Goal: Task Accomplishment & Management: Manage account settings

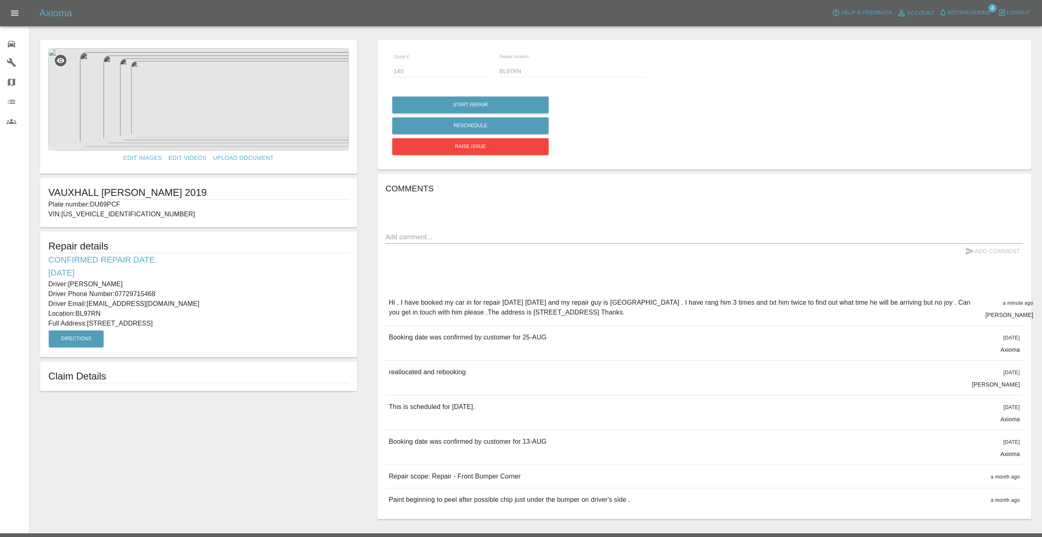
click at [193, 8] on div "Axioma Help & Feedback Account Notifications 4 Logout" at bounding box center [540, 13] width 1003 height 13
drag, startPoint x: 162, startPoint y: 254, endPoint x: 161, endPoint y: 250, distance: 4.2
click at [16, 45] on icon at bounding box center [12, 44] width 10 height 10
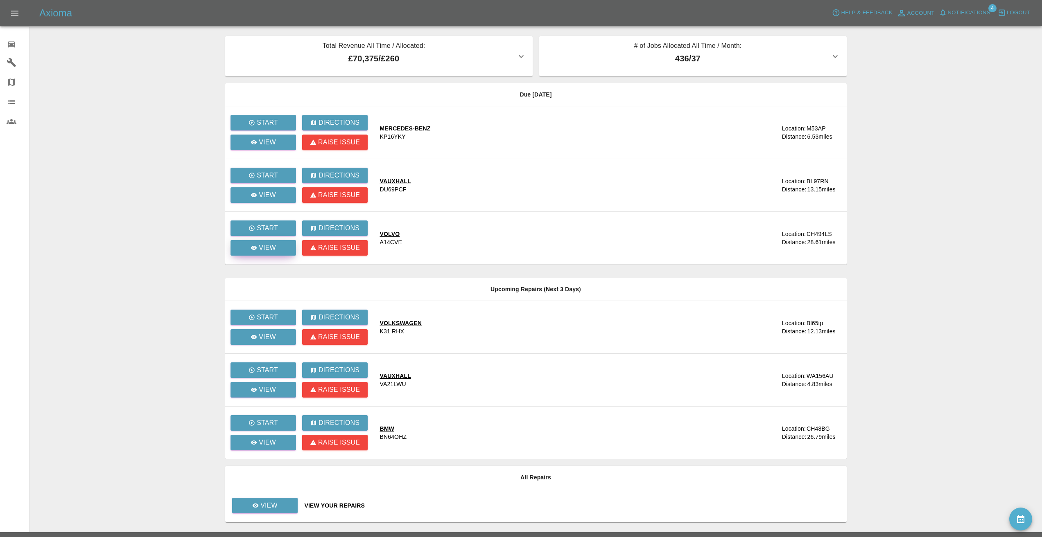
click at [266, 247] on p "View" at bounding box center [267, 248] width 17 height 10
click at [181, 186] on main "Total Revenue All Time / Allocated: £70,375 / £260 Sprayway Smart Repairs NW : …" at bounding box center [521, 266] width 1042 height 533
click at [959, 12] on span "Notifications" at bounding box center [969, 12] width 43 height 9
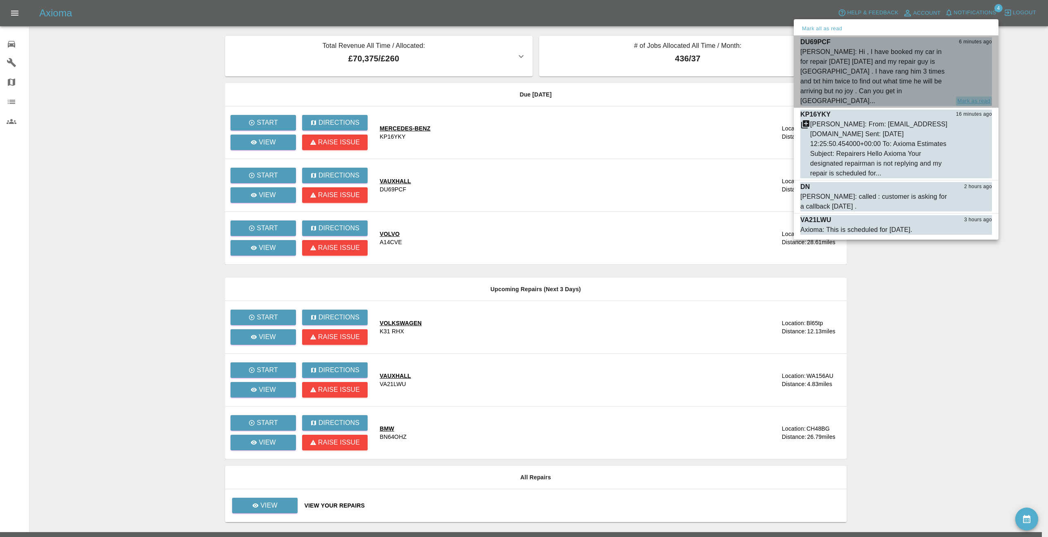
click at [975, 97] on button "Mark as read" at bounding box center [974, 101] width 36 height 9
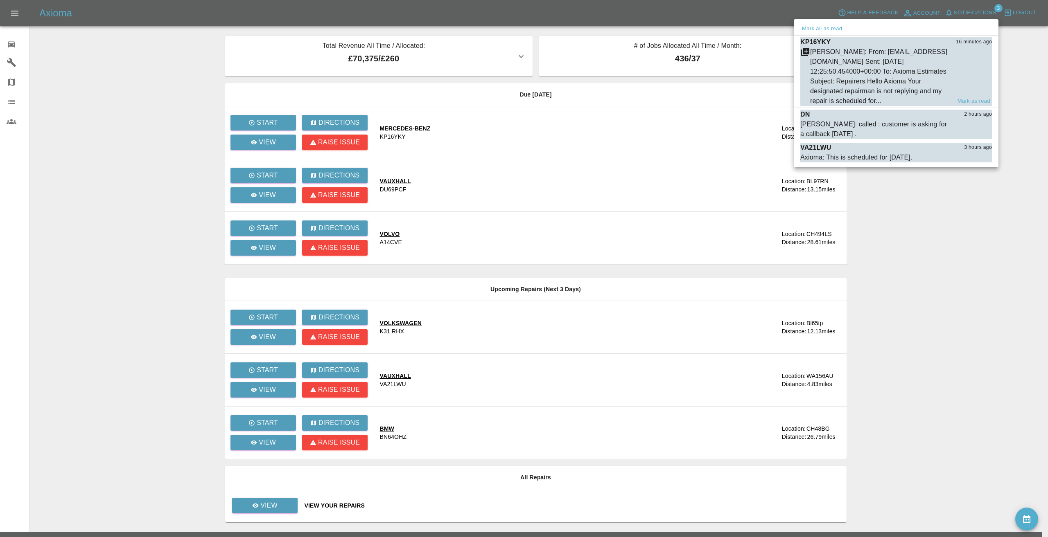
click at [889, 79] on div "[PERSON_NAME]: From: [EMAIL_ADDRESS][DOMAIN_NAME] Sent: [DATE] 12:25:50.454000+…" at bounding box center [880, 76] width 141 height 59
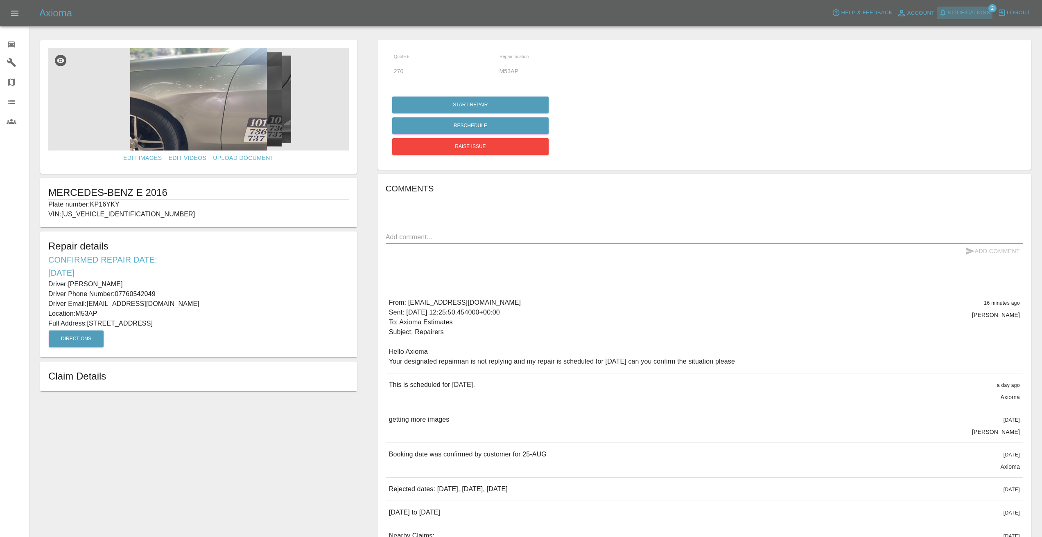
click at [962, 13] on span "Notifications" at bounding box center [969, 12] width 43 height 9
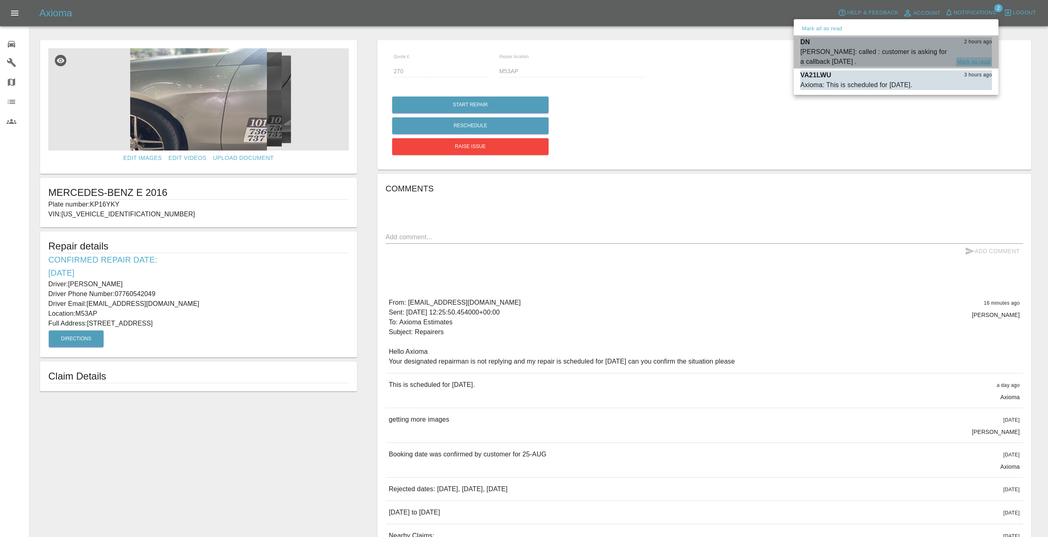
click at [966, 60] on button "Mark as read" at bounding box center [974, 61] width 36 height 9
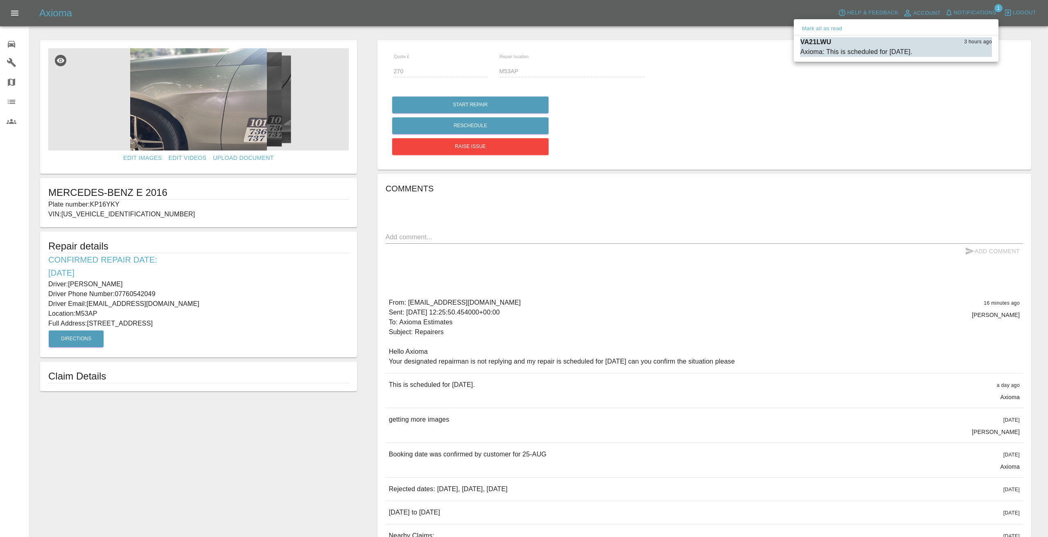
click at [233, 10] on div at bounding box center [524, 268] width 1048 height 537
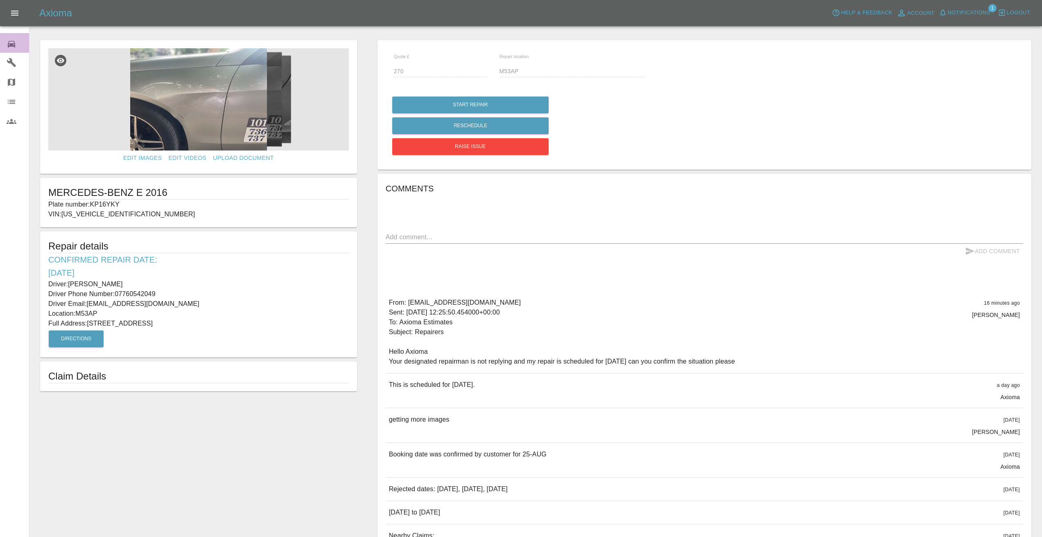
click at [12, 44] on icon at bounding box center [11, 44] width 7 height 7
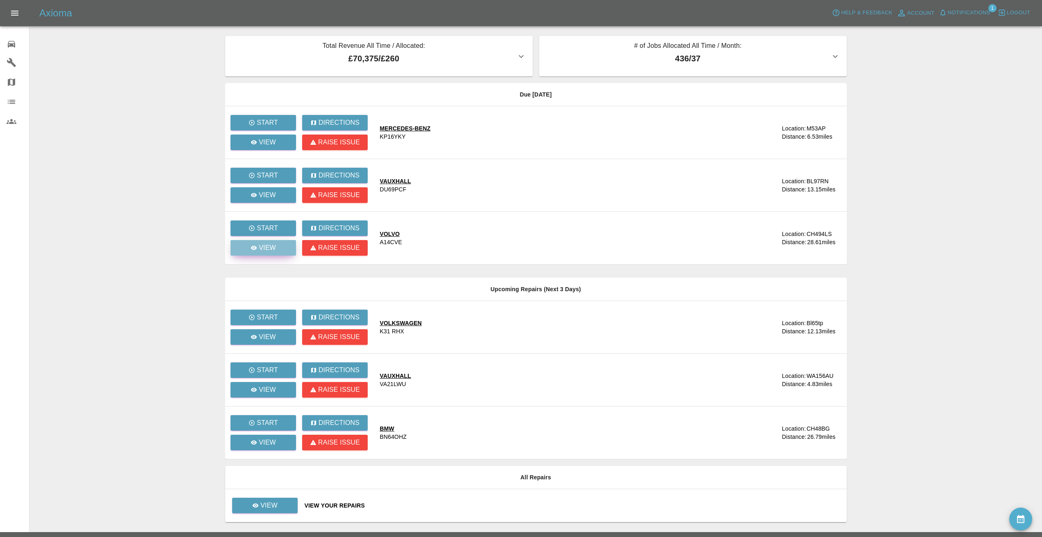
click at [269, 247] on p "View" at bounding box center [267, 248] width 17 height 10
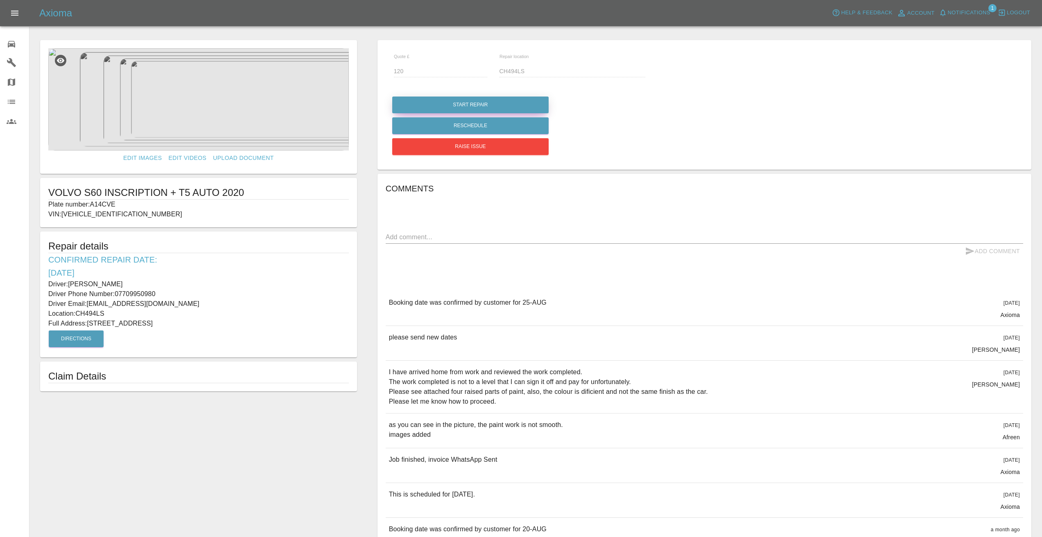
click at [409, 100] on button "Start Repair" at bounding box center [470, 105] width 156 height 17
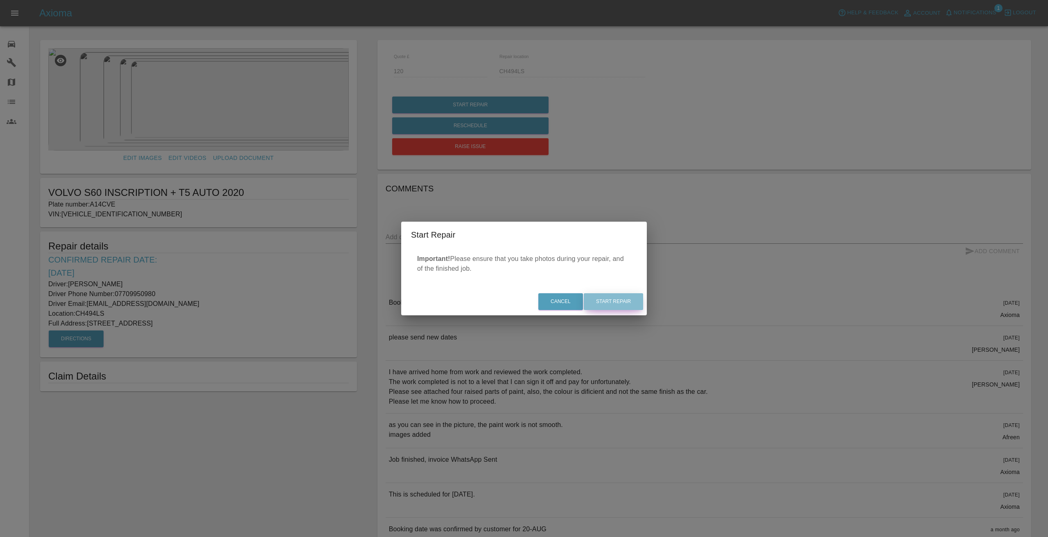
click at [620, 295] on button "Start Repair" at bounding box center [613, 302] width 59 height 17
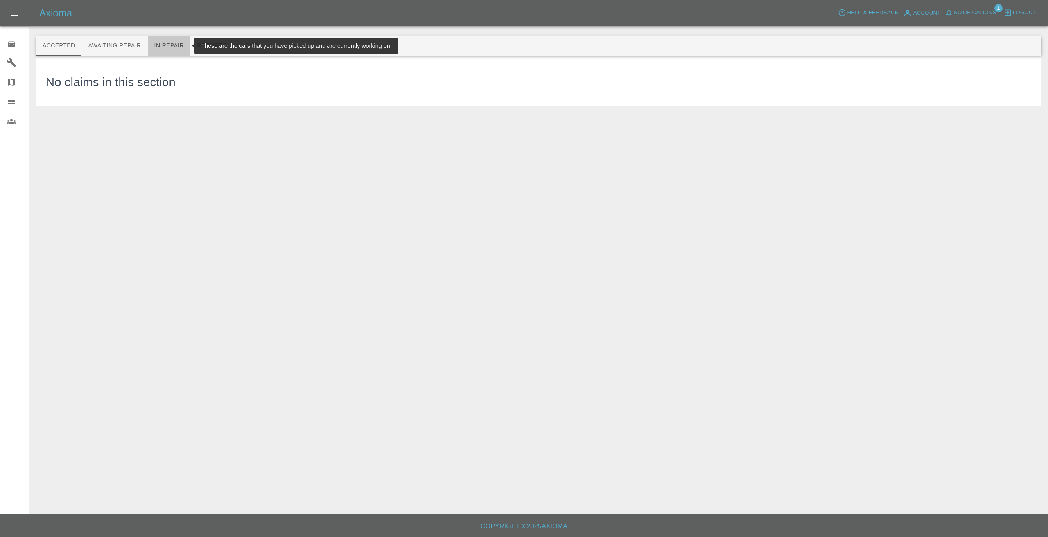
click at [176, 45] on button "In Repair" at bounding box center [169, 46] width 43 height 20
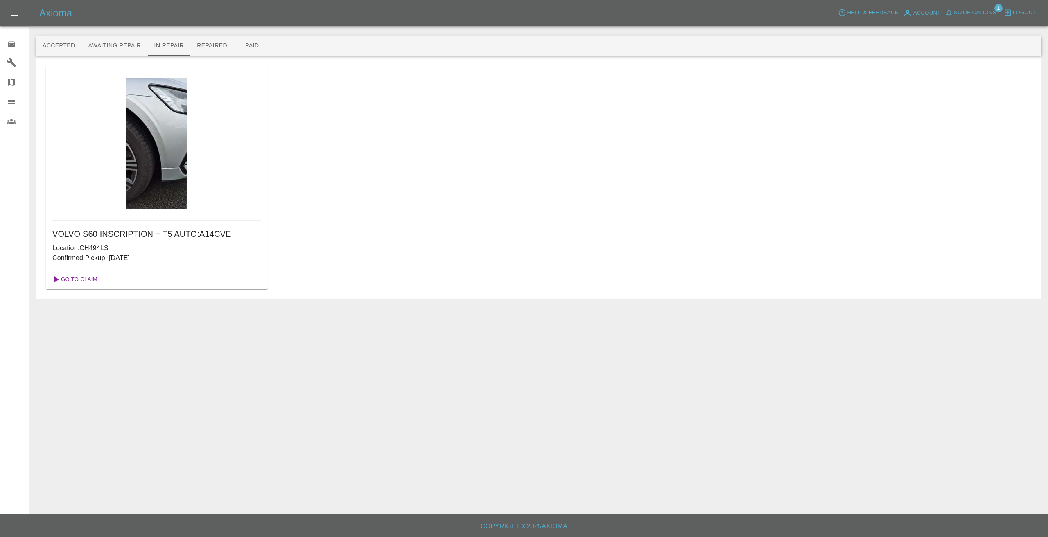
click at [88, 279] on link "Go To Claim" at bounding box center [74, 279] width 50 height 13
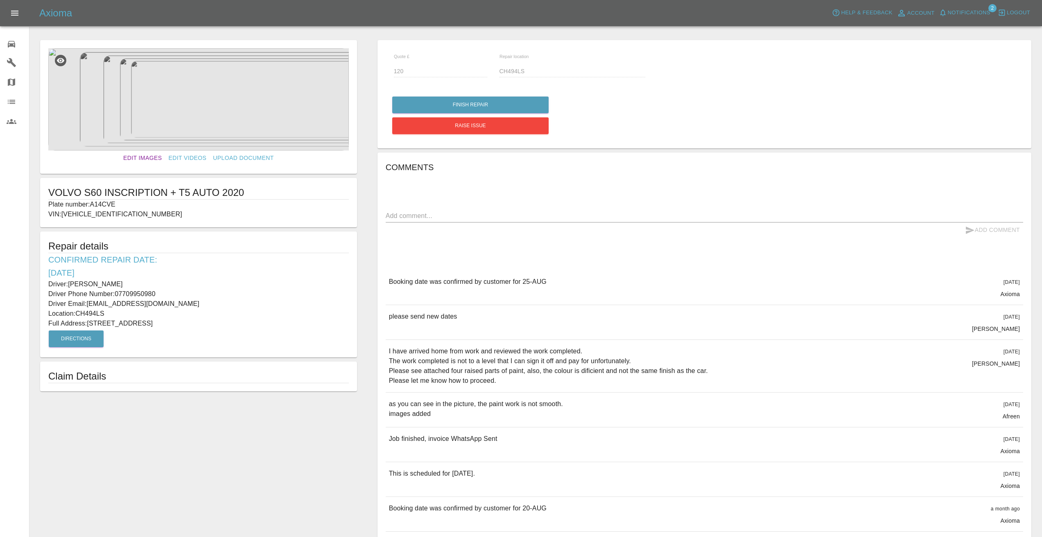
click at [138, 158] on link "Edit Images" at bounding box center [142, 158] width 45 height 15
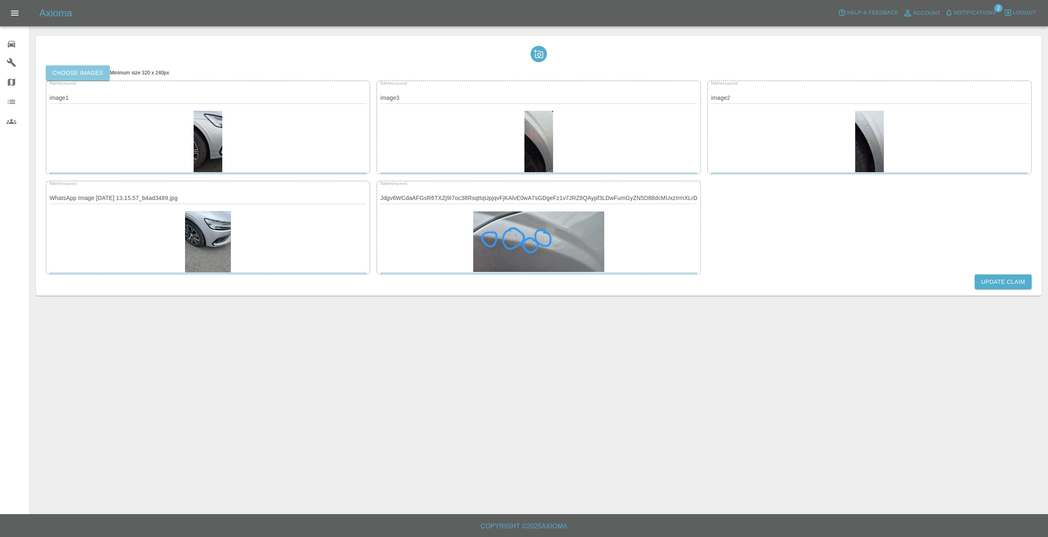
click at [95, 67] on label "Choose images" at bounding box center [78, 72] width 64 height 15
click at [0, 0] on input "Choose images" at bounding box center [0, 0] width 0 height 0
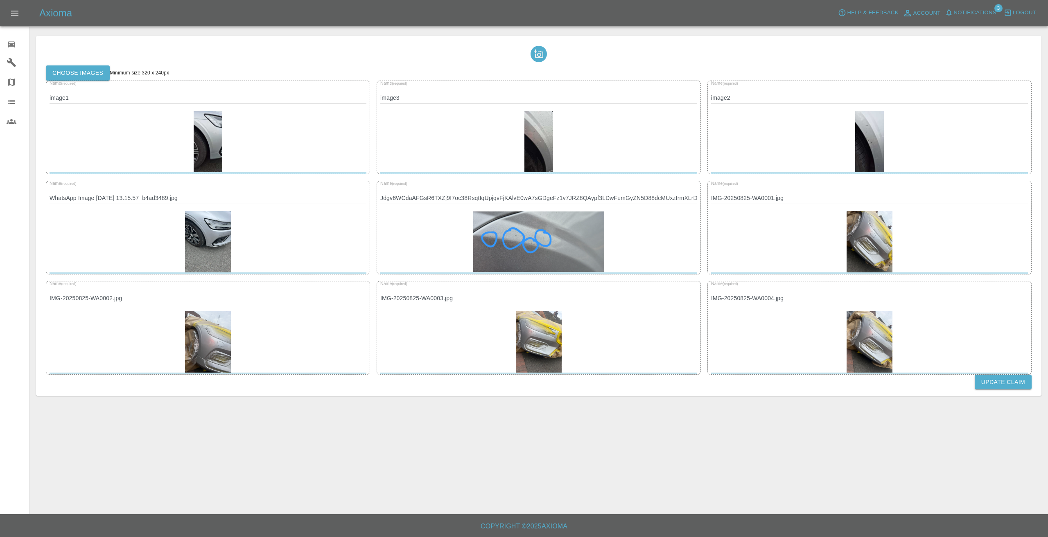
click at [1002, 384] on button "Update Claim" at bounding box center [1003, 382] width 57 height 15
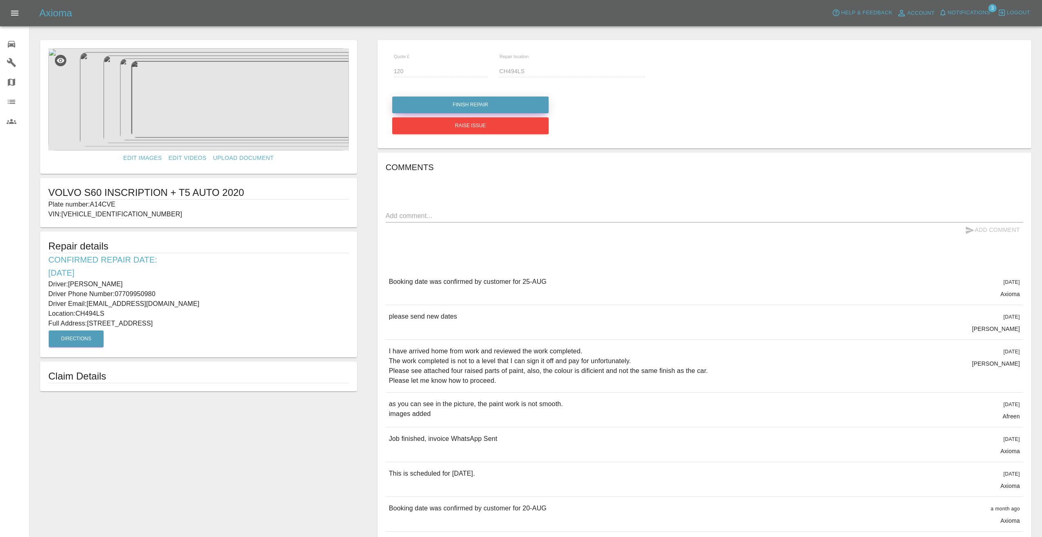
click at [521, 104] on button "Finish Repair" at bounding box center [470, 105] width 156 height 17
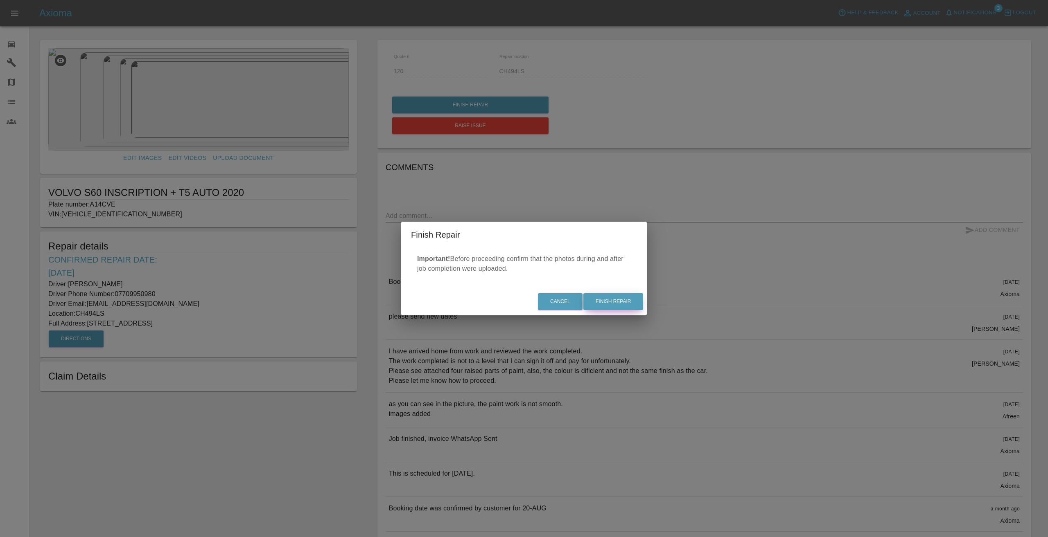
click at [609, 296] on button "Finish Repair" at bounding box center [613, 302] width 60 height 17
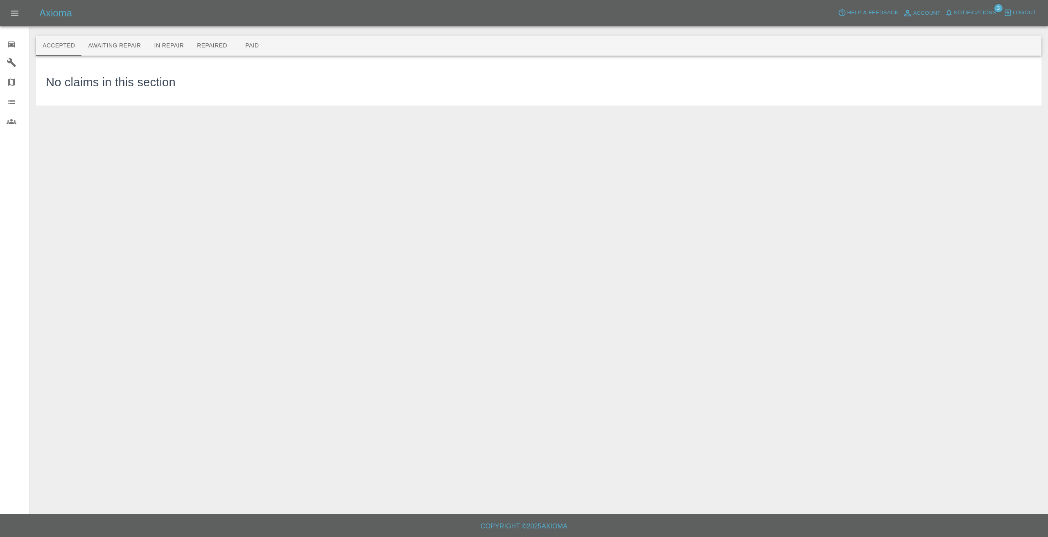
click at [9, 39] on icon at bounding box center [12, 44] width 10 height 10
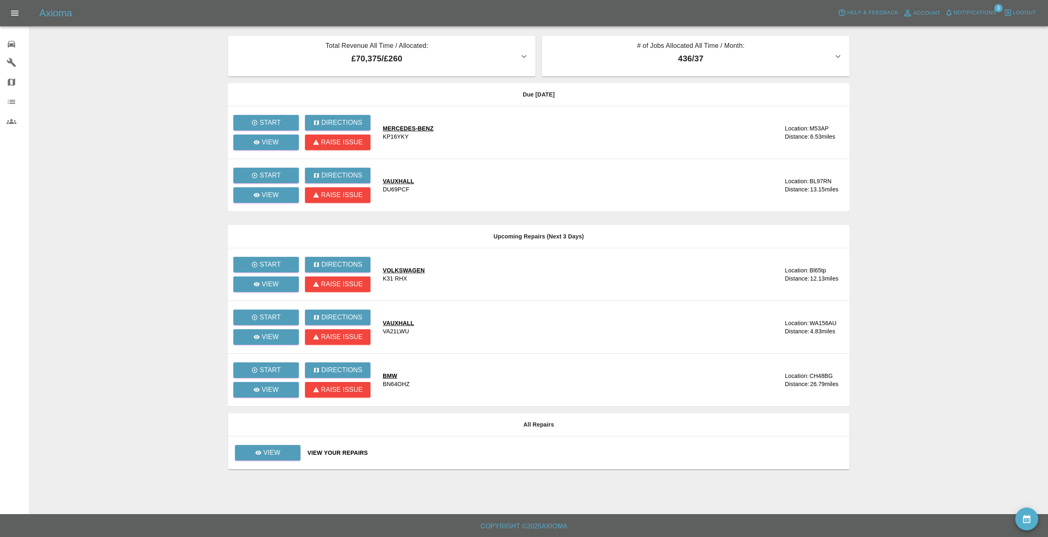
click at [181, 176] on main "Total Revenue All Time / Allocated: £70,375 / £260 Sprayway Smart Repairs NW : …" at bounding box center [524, 257] width 1048 height 515
click at [973, 11] on span "Notifications" at bounding box center [975, 12] width 43 height 9
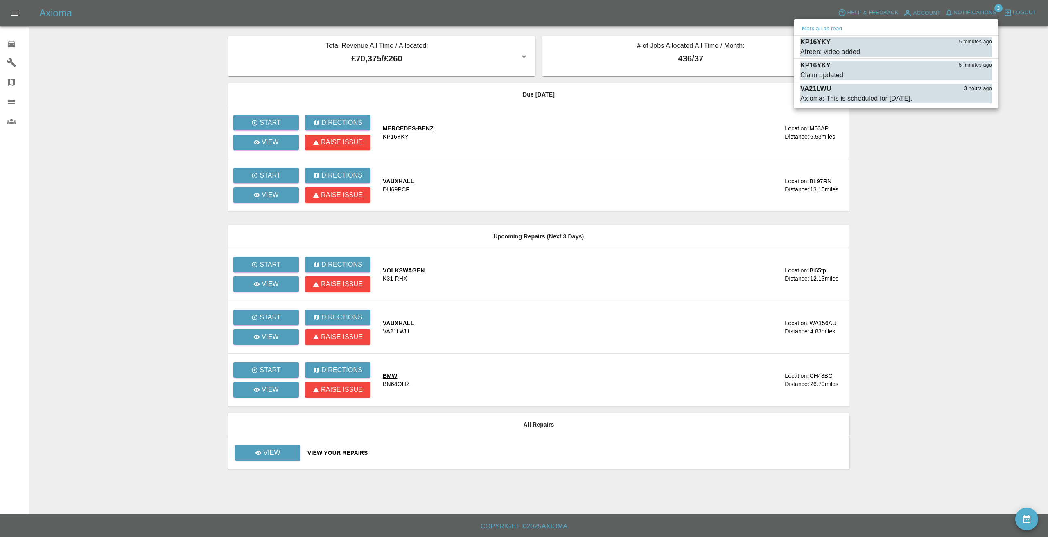
click at [927, 141] on div at bounding box center [524, 268] width 1048 height 537
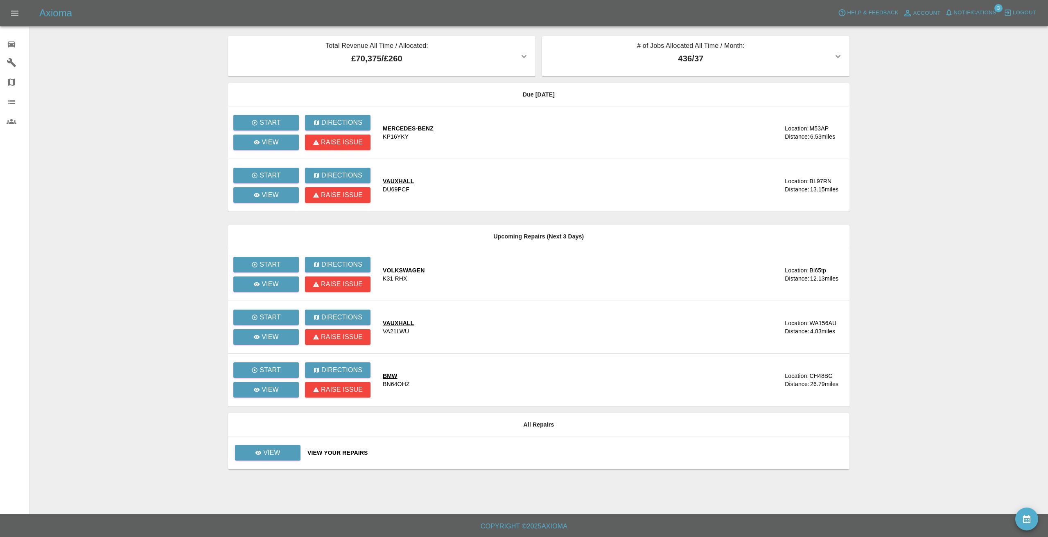
click at [96, 52] on main "Total Revenue All Time / Allocated: £70,375 / £260 Sprayway Smart Repairs NW : …" at bounding box center [524, 257] width 1048 height 515
click at [155, 97] on main "Total Revenue All Time / Allocated: £70,375 / £260 Sprayway Smart Repairs NW : …" at bounding box center [524, 257] width 1048 height 515
click at [980, 13] on span "Notifications" at bounding box center [975, 12] width 43 height 9
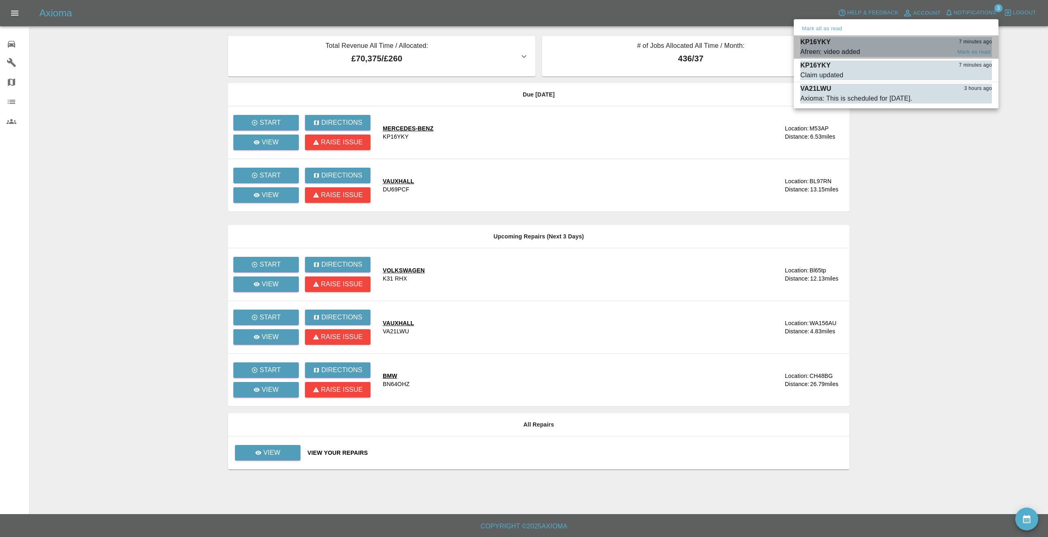
click at [900, 40] on div "KP16YKY 7 minutes ago" at bounding box center [896, 42] width 192 height 10
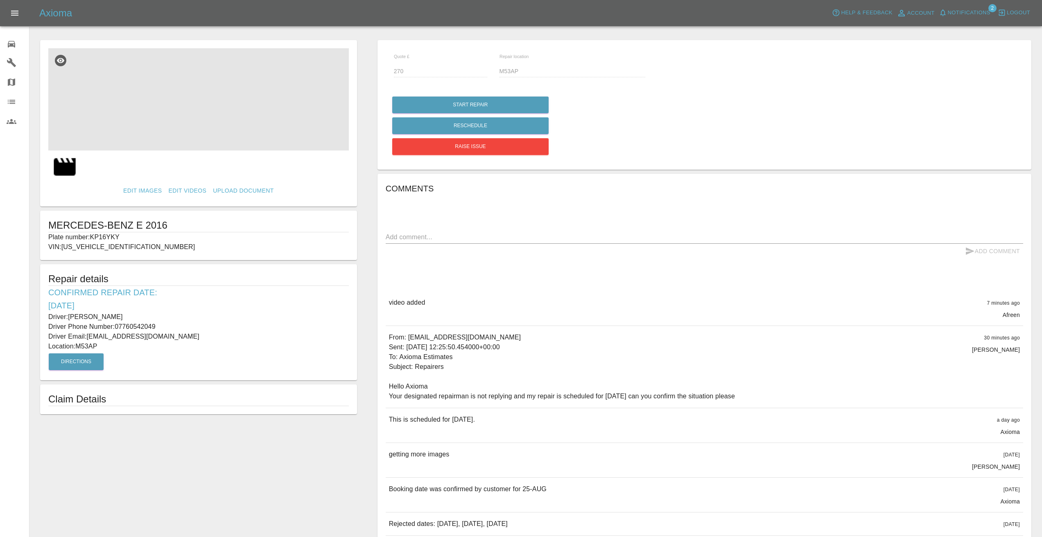
click at [187, 114] on img at bounding box center [198, 99] width 300 height 102
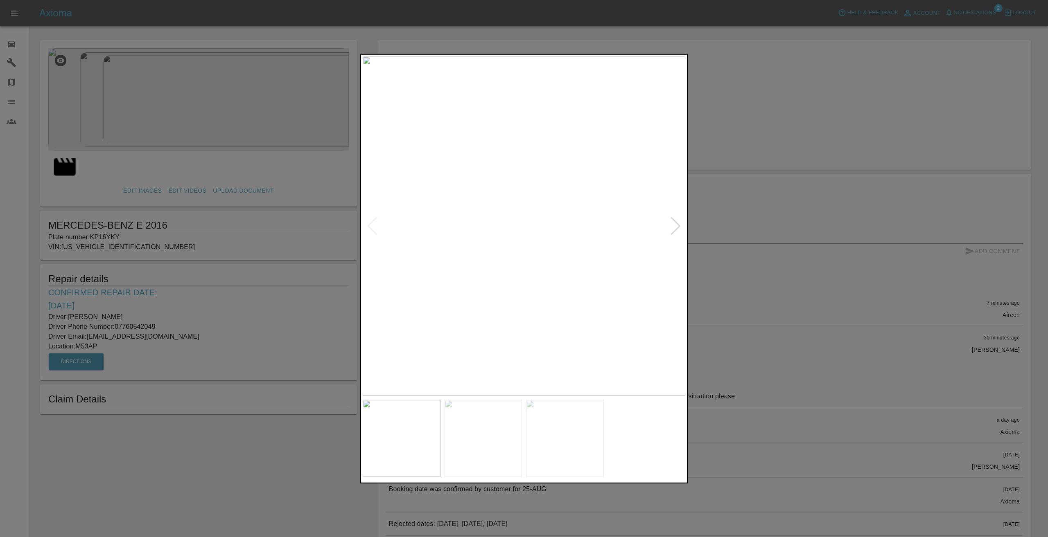
click at [65, 164] on div at bounding box center [524, 268] width 1048 height 537
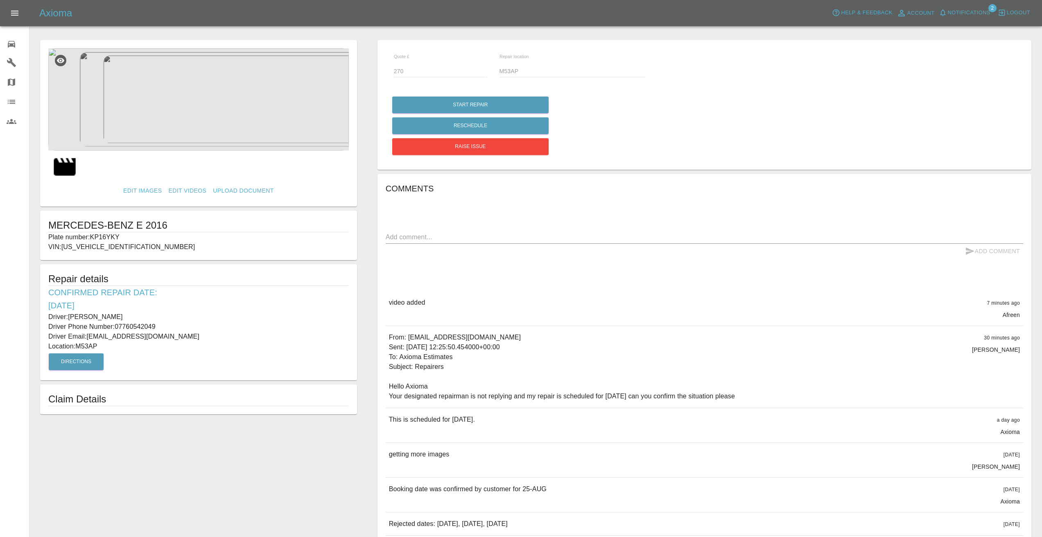
click at [65, 164] on img at bounding box center [65, 167] width 26 height 26
click at [203, 97] on img at bounding box center [198, 99] width 300 height 102
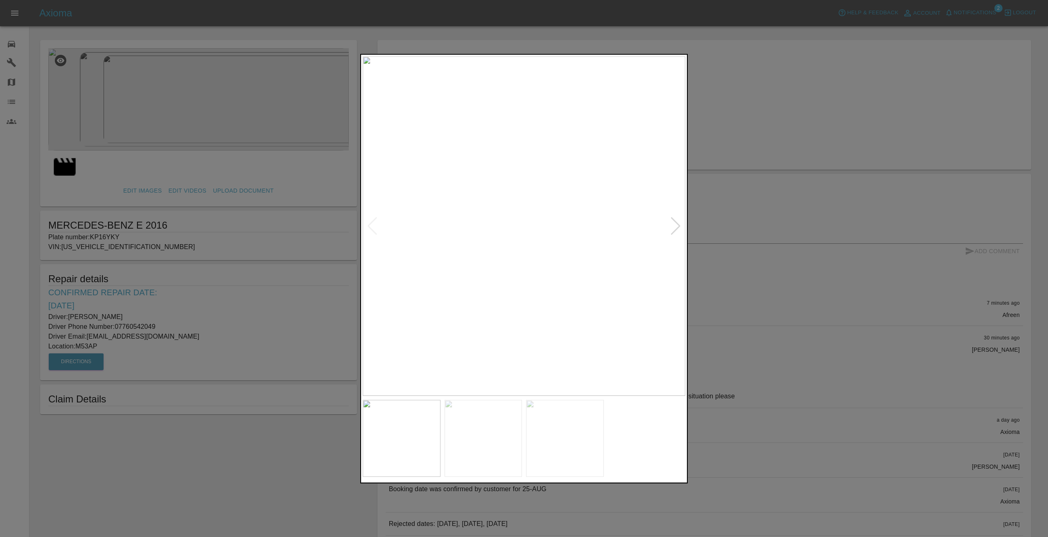
click at [676, 225] on div at bounding box center [675, 226] width 11 height 18
click at [675, 225] on div at bounding box center [675, 226] width 11 height 18
click at [675, 225] on img at bounding box center [524, 226] width 323 height 340
click at [761, 123] on div at bounding box center [524, 268] width 1048 height 537
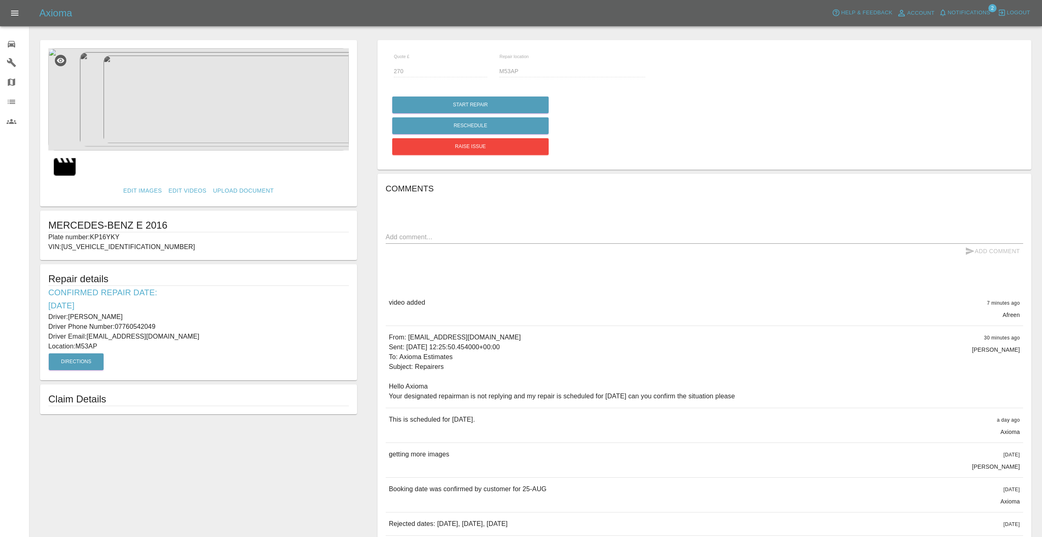
click at [62, 164] on img at bounding box center [65, 167] width 26 height 26
click at [191, 187] on link "Edit Videos" at bounding box center [187, 190] width 45 height 15
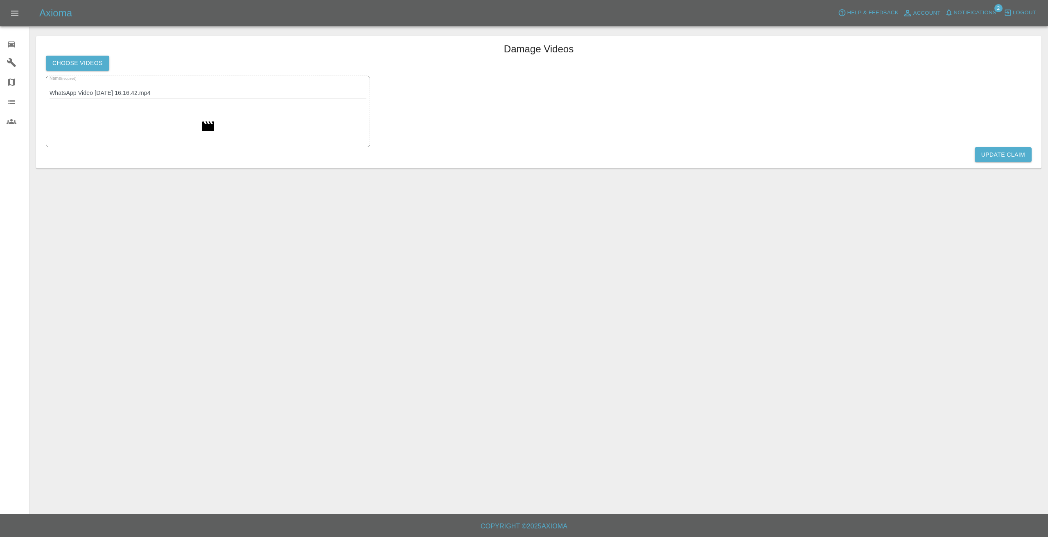
click at [206, 126] on img at bounding box center [208, 126] width 15 height 15
